Goal: Transaction & Acquisition: Purchase product/service

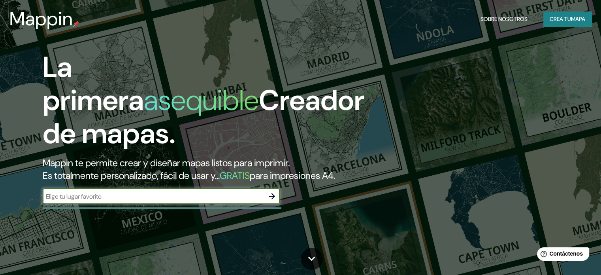
click at [160, 201] on input "text" at bounding box center [153, 196] width 221 height 9
type input "[PERSON_NAME]"
click at [272, 199] on icon "button" at bounding box center [272, 196] width 6 height 6
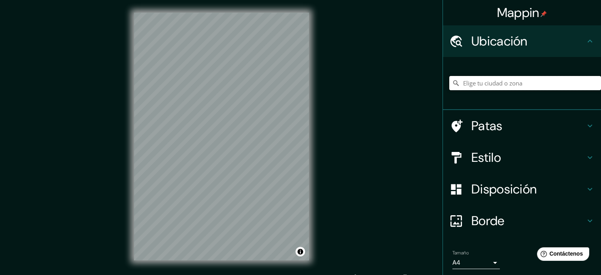
click at [507, 85] on input "Elige tu ciudad o zona" at bounding box center [525, 83] width 152 height 14
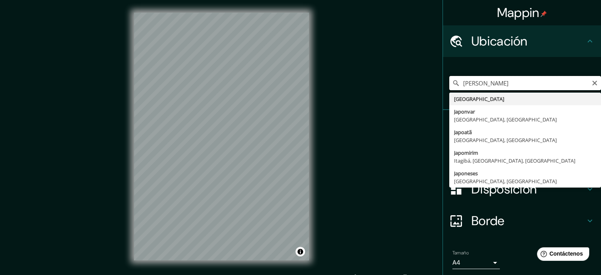
type input "J"
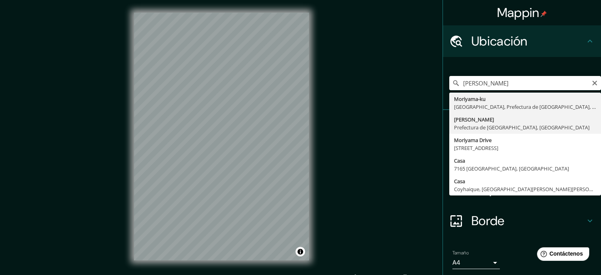
type input "[PERSON_NAME], Prefectura de [GEOGRAPHIC_DATA], [GEOGRAPHIC_DATA]"
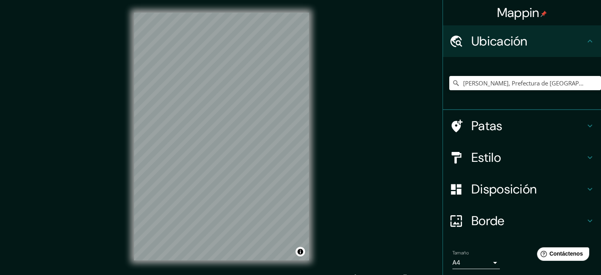
click at [574, 128] on h4 "Patas" at bounding box center [528, 126] width 114 height 16
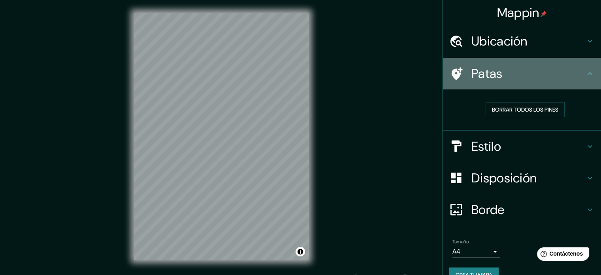
click at [581, 80] on div "Patas" at bounding box center [522, 74] width 158 height 32
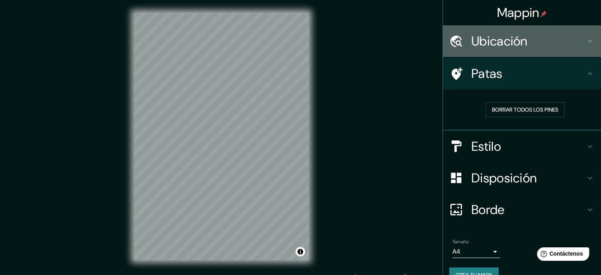
click at [581, 47] on div "Ubicación" at bounding box center [522, 41] width 158 height 32
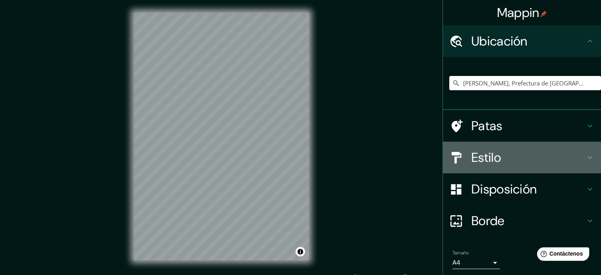
click at [537, 156] on h4 "Estilo" at bounding box center [528, 157] width 114 height 16
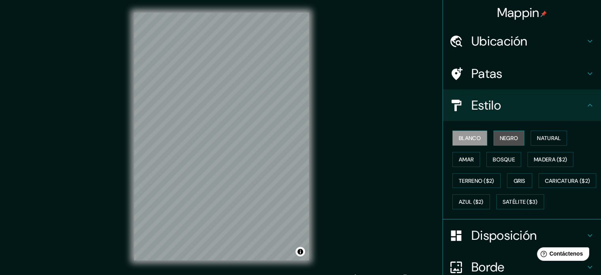
click at [496, 131] on button "Negro" at bounding box center [508, 137] width 31 height 15
click at [463, 136] on font "Blanco" at bounding box center [470, 137] width 22 height 7
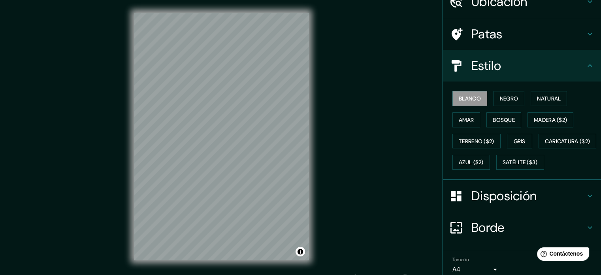
click at [573, 203] on h4 "Disposición" at bounding box center [528, 196] width 114 height 16
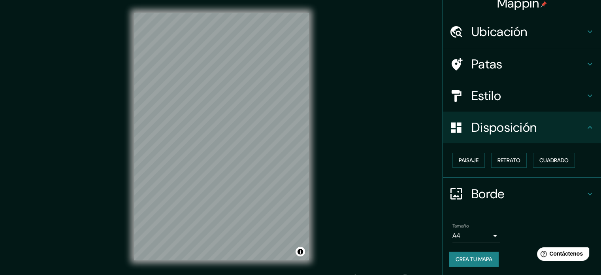
scroll to position [0, 0]
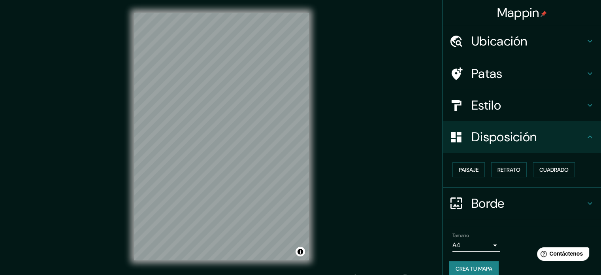
click at [511, 41] on font "Ubicación" at bounding box center [499, 41] width 56 height 17
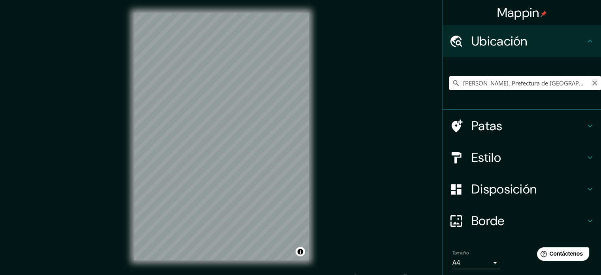
click at [591, 80] on icon "Claro" at bounding box center [594, 83] width 6 height 6
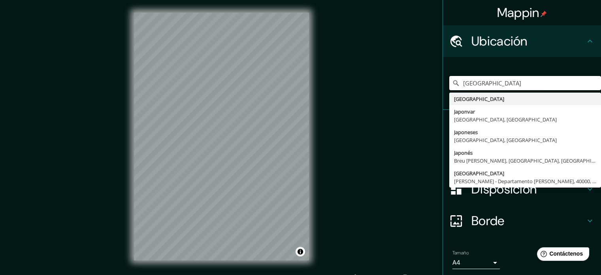
type input "[GEOGRAPHIC_DATA]"
click at [360, 121] on div "Mappin Ubicación [GEOGRAPHIC_DATA] [GEOGRAPHIC_DATA] [GEOGRAPHIC_DATA] [GEOGRAP…" at bounding box center [300, 142] width 601 height 285
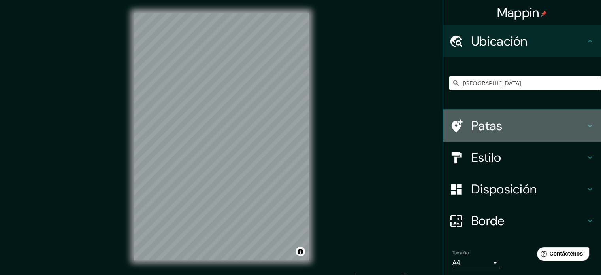
click at [452, 121] on icon at bounding box center [456, 125] width 11 height 13
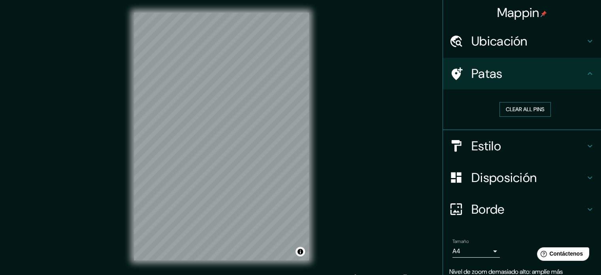
click at [505, 111] on button "Clear all pins" at bounding box center [524, 109] width 51 height 15
